Goal: Task Accomplishment & Management: Manage account settings

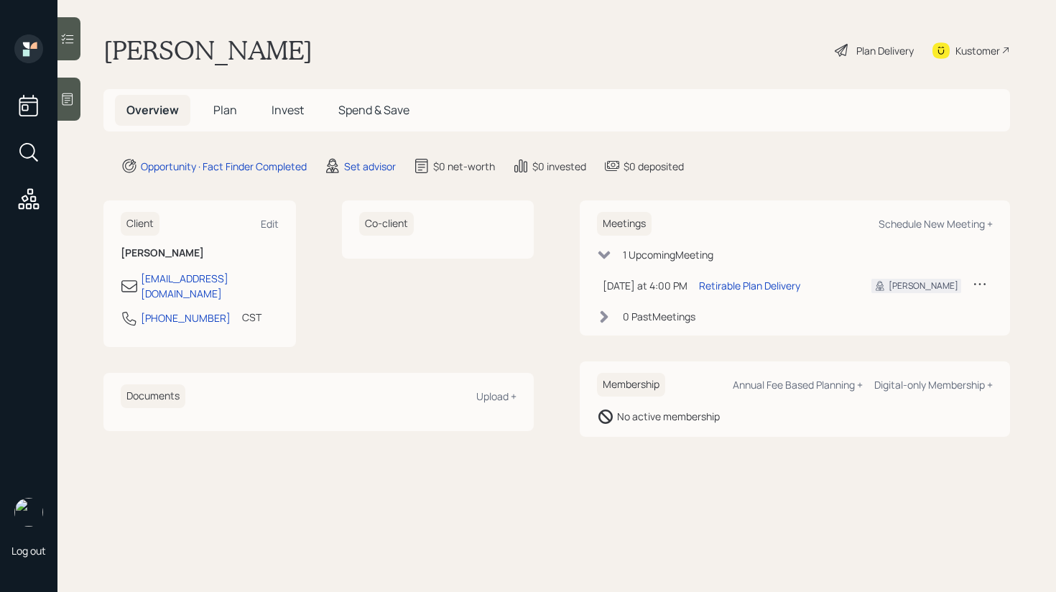
click at [969, 50] on div "Kustomer" at bounding box center [977, 50] width 45 height 15
click at [118, 40] on h1 "[PERSON_NAME]" at bounding box center [207, 50] width 209 height 32
copy h1 "[PERSON_NAME]"
click at [231, 52] on h1 "[PERSON_NAME]" at bounding box center [207, 50] width 209 height 32
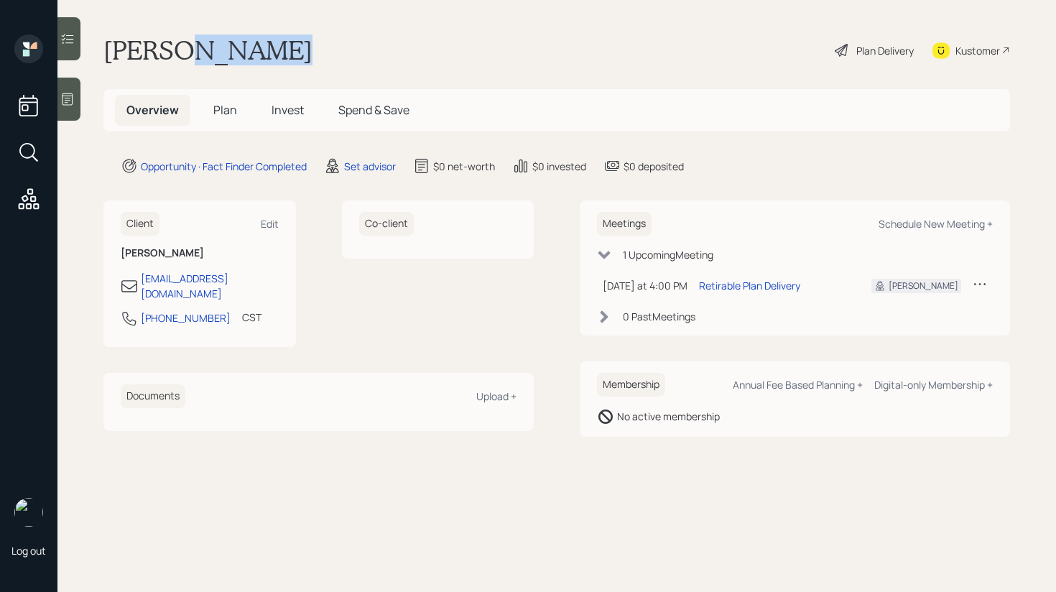
click at [231, 52] on h1 "[PERSON_NAME]" at bounding box center [207, 50] width 209 height 32
copy h1 "[PERSON_NAME]"
drag, startPoint x: 268, startPoint y: 278, endPoint x: 141, endPoint y: 275, distance: 126.4
click at [141, 275] on div "[EMAIL_ADDRESS][DOMAIN_NAME]" at bounding box center [200, 286] width 158 height 30
copy div "[EMAIL_ADDRESS][DOMAIN_NAME]"
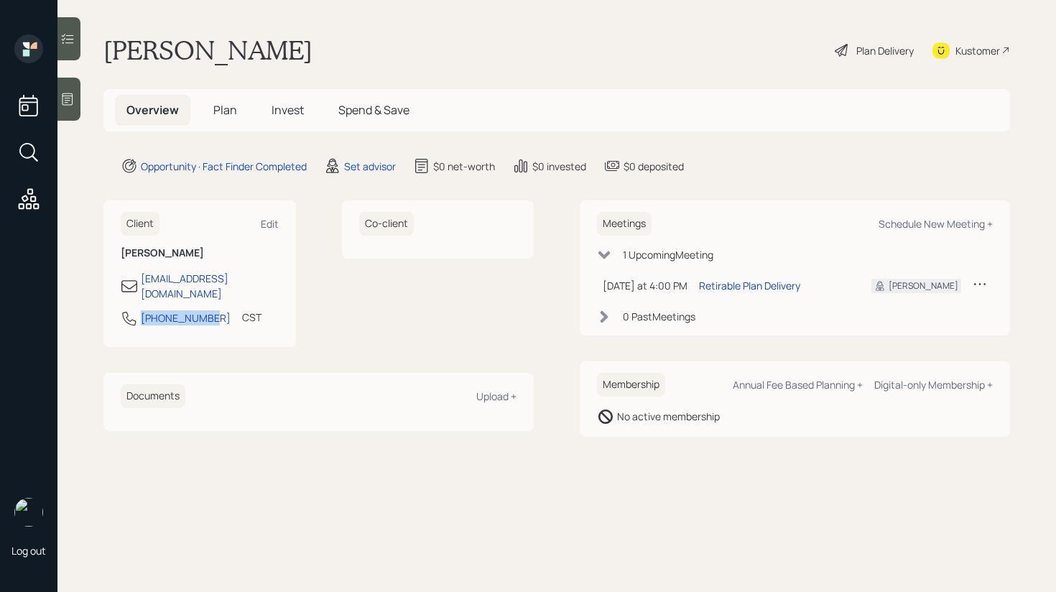
drag, startPoint x: 208, startPoint y: 308, endPoint x: 136, endPoint y: 303, distance: 72.0
click at [134, 310] on div "512-237-0324 CST Currently 8:20 PM" at bounding box center [200, 323] width 158 height 26
copy div "[PHONE_NUMBER]"
click at [521, 356] on div "Client Edit James Philpot 19jphilpot54@gmail.com 512-237-0324 CST Currently 8:2…" at bounding box center [318, 315] width 430 height 230
click at [968, 52] on div "Kustomer" at bounding box center [977, 50] width 45 height 15
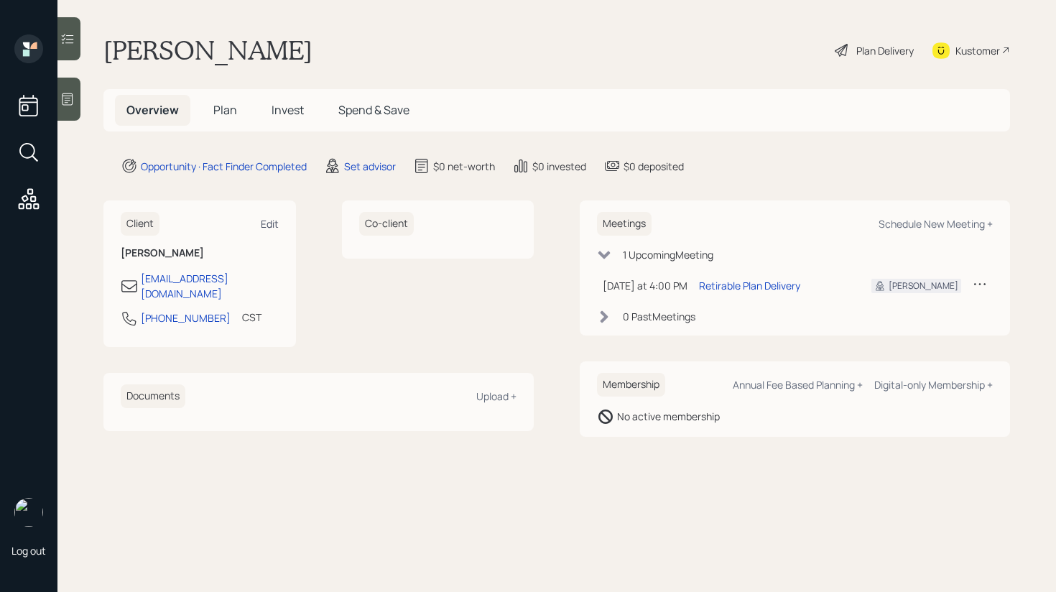
click at [262, 225] on div "Edit" at bounding box center [270, 224] width 18 height 14
select select "America/[GEOGRAPHIC_DATA]"
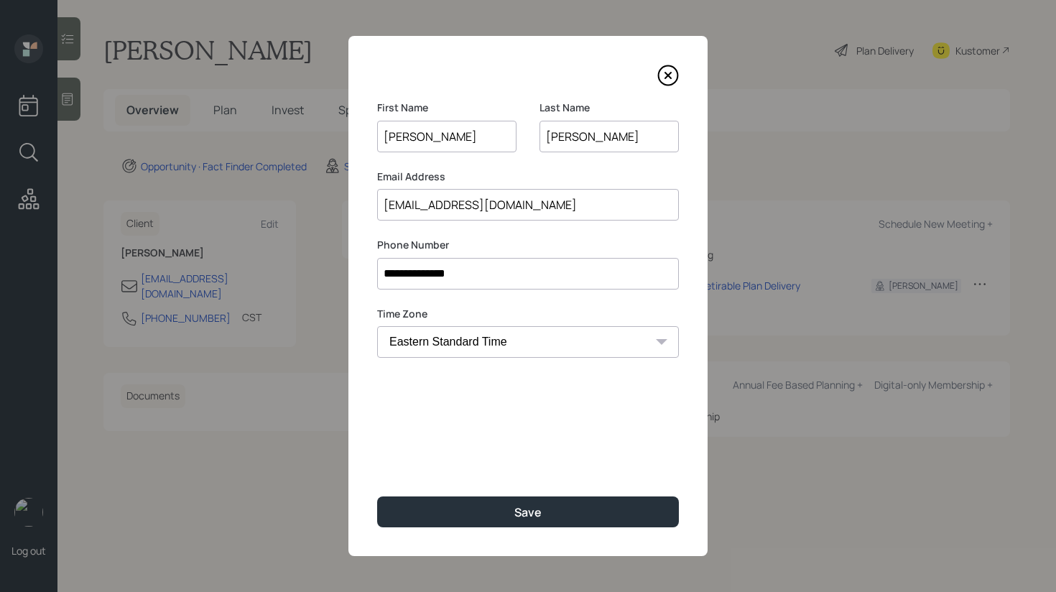
click at [455, 205] on input "[EMAIL_ADDRESS][DOMAIN_NAME]" at bounding box center [528, 205] width 302 height 32
click at [679, 66] on div "**********" at bounding box center [527, 296] width 359 height 520
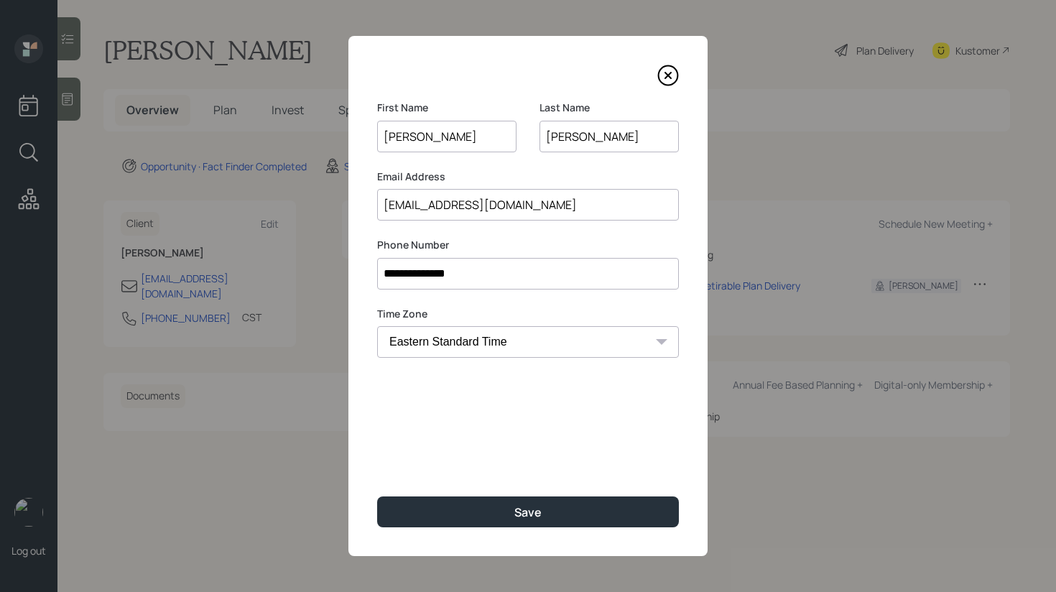
click at [667, 69] on icon at bounding box center [668, 76] width 22 height 22
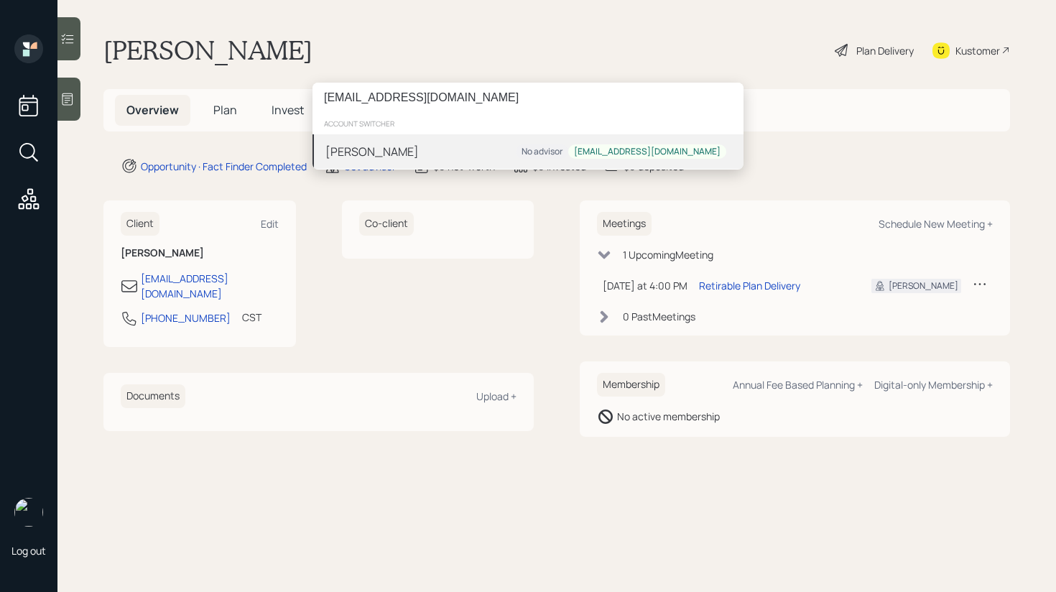
type input "[EMAIL_ADDRESS][DOMAIN_NAME]"
click at [453, 153] on div "James No advisor 19jphilpot53@gmail.com" at bounding box center [527, 151] width 431 height 34
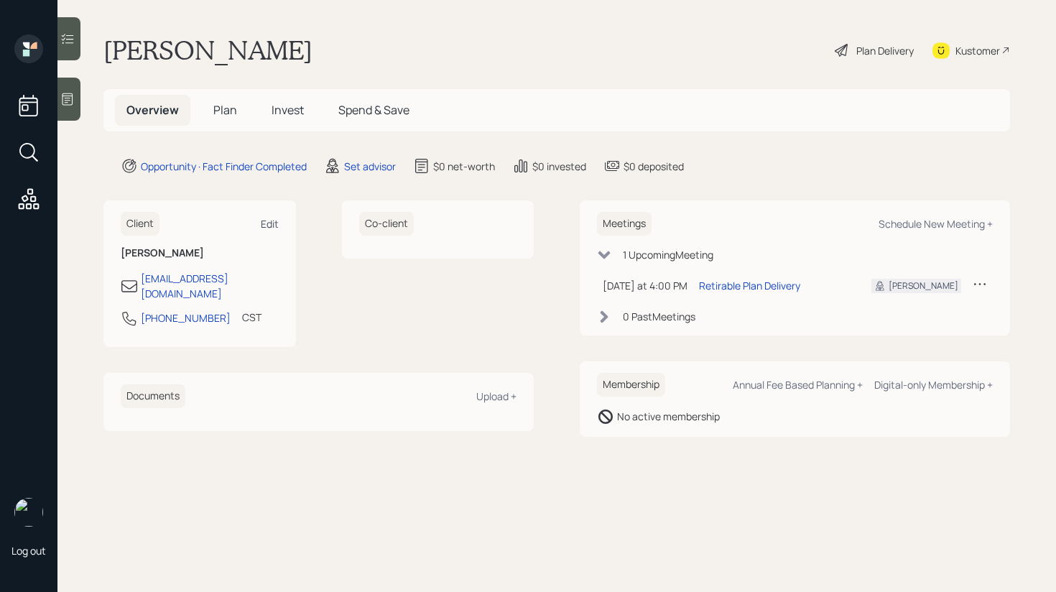
click at [276, 221] on div "Edit" at bounding box center [270, 224] width 18 height 14
select select "America/[GEOGRAPHIC_DATA]"
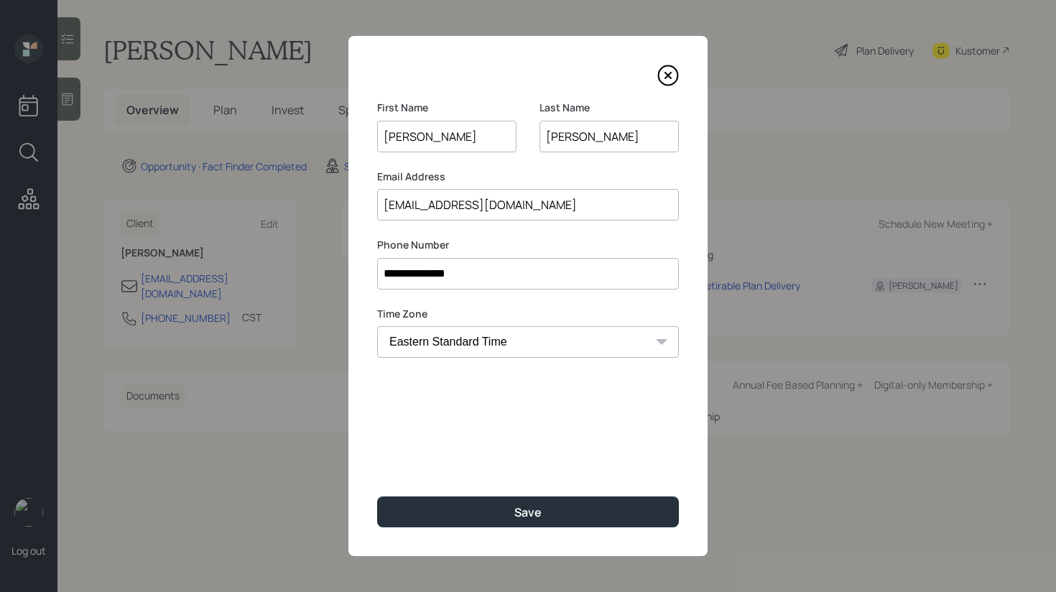
click at [444, 206] on input "[EMAIL_ADDRESS][DOMAIN_NAME]" at bounding box center [528, 205] width 302 height 32
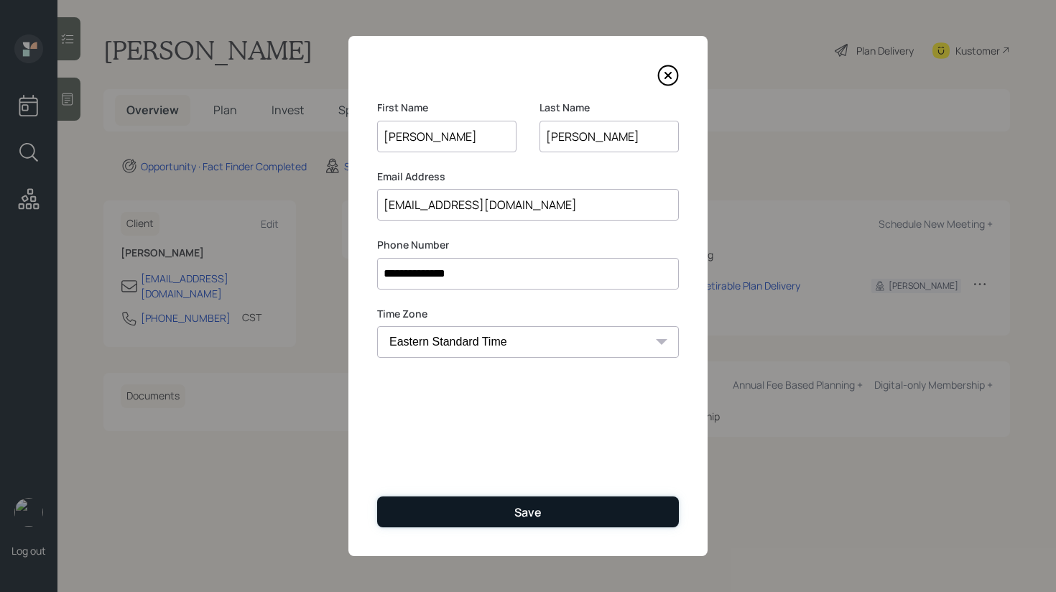
click at [534, 511] on div "Save" at bounding box center [527, 512] width 27 height 16
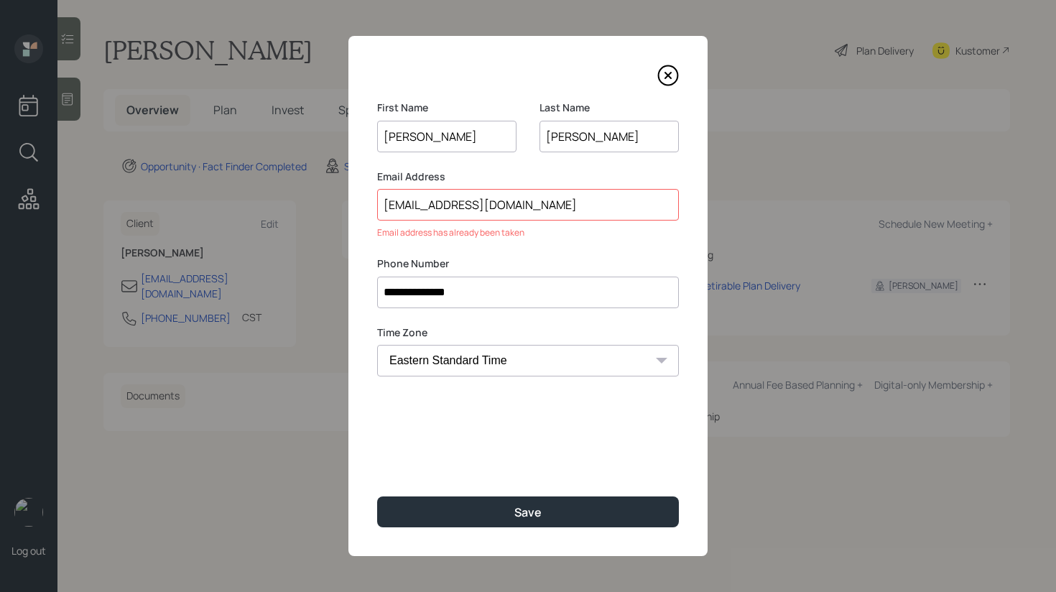
click at [447, 205] on input "[EMAIL_ADDRESS][DOMAIN_NAME]" at bounding box center [528, 205] width 302 height 32
click at [525, 213] on input "[EMAIL_ADDRESS][DOMAIN_NAME]" at bounding box center [528, 205] width 302 height 32
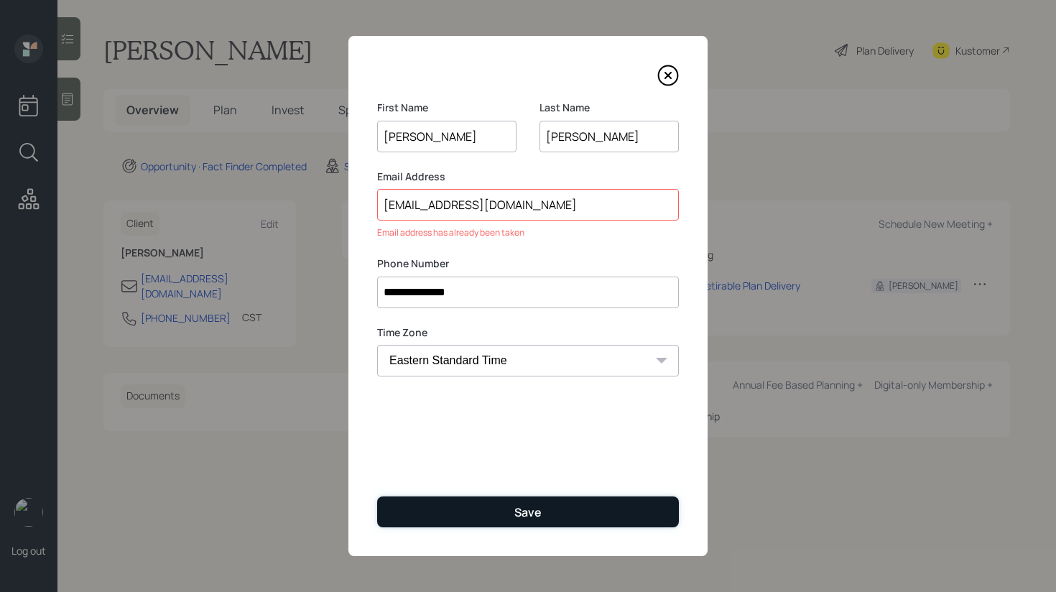
click at [527, 520] on button "Save" at bounding box center [528, 511] width 302 height 31
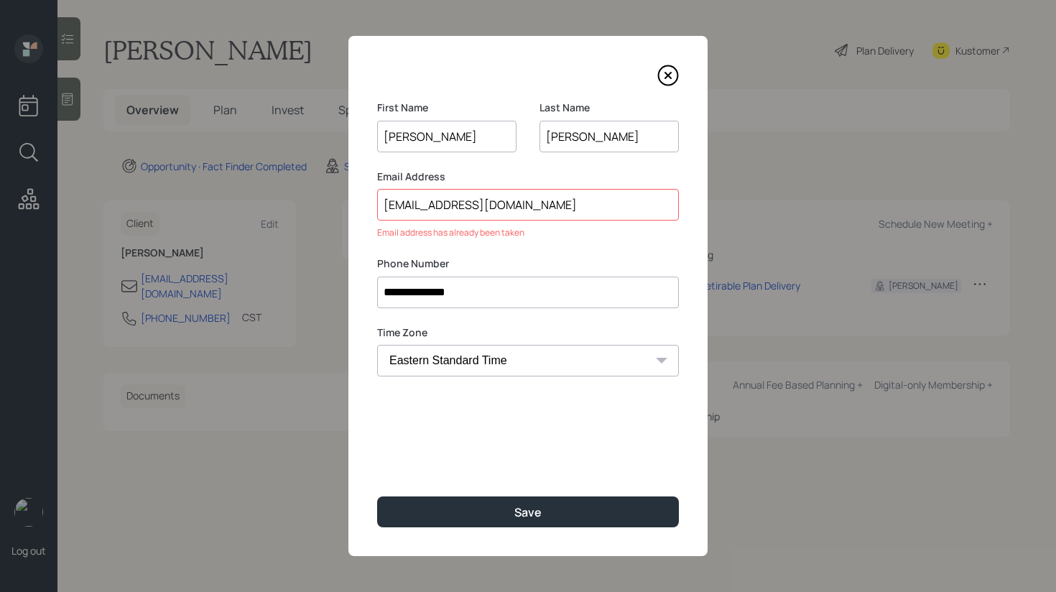
click at [531, 210] on input "[EMAIL_ADDRESS][DOMAIN_NAME]" at bounding box center [528, 205] width 302 height 32
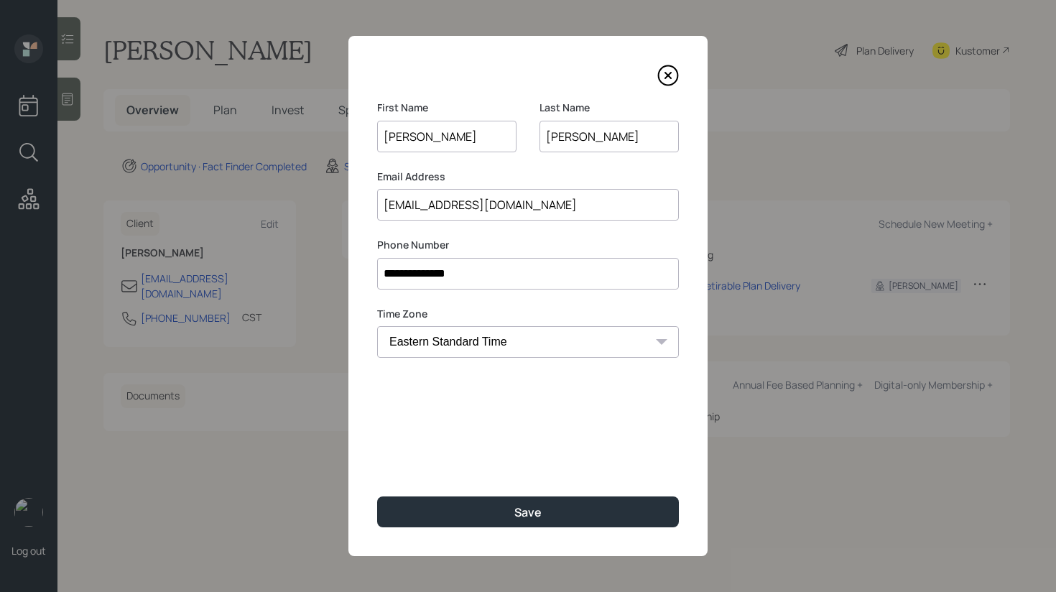
click at [434, 209] on input "[EMAIL_ADDRESS][DOMAIN_NAME]" at bounding box center [528, 205] width 302 height 32
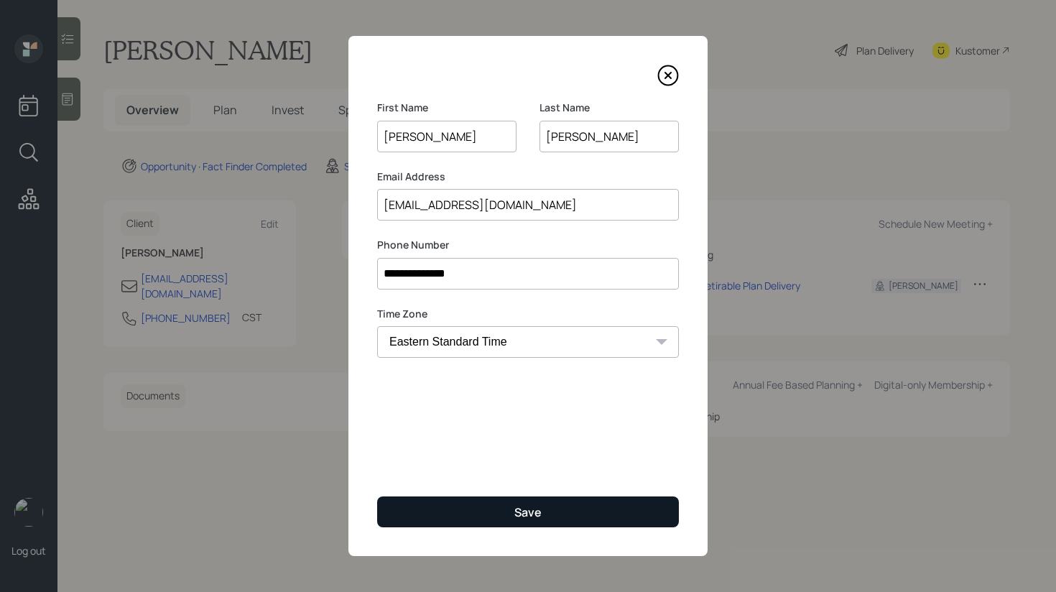
type input "[EMAIL_ADDRESS][DOMAIN_NAME]"
click at [496, 509] on button "Save" at bounding box center [528, 511] width 302 height 31
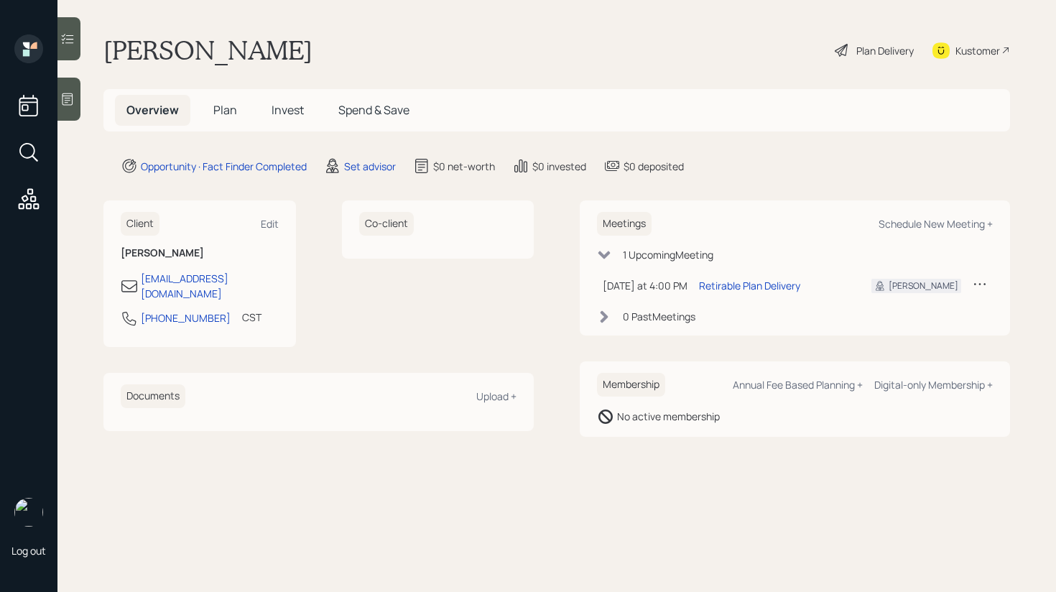
click at [448, 327] on div "Co-client" at bounding box center [438, 273] width 192 height 147
